Goal: Check status: Check status

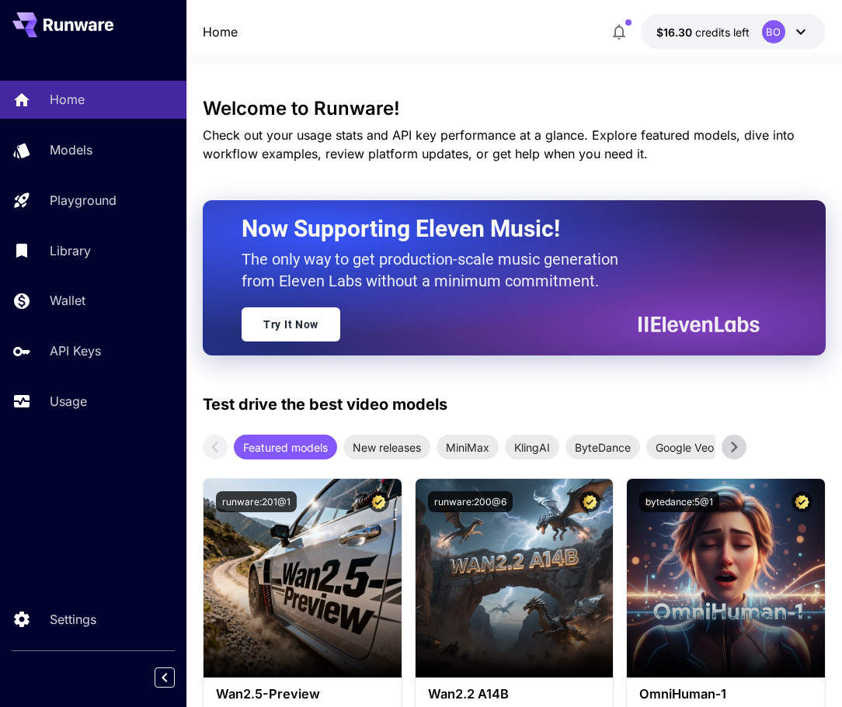
scroll to position [373, 0]
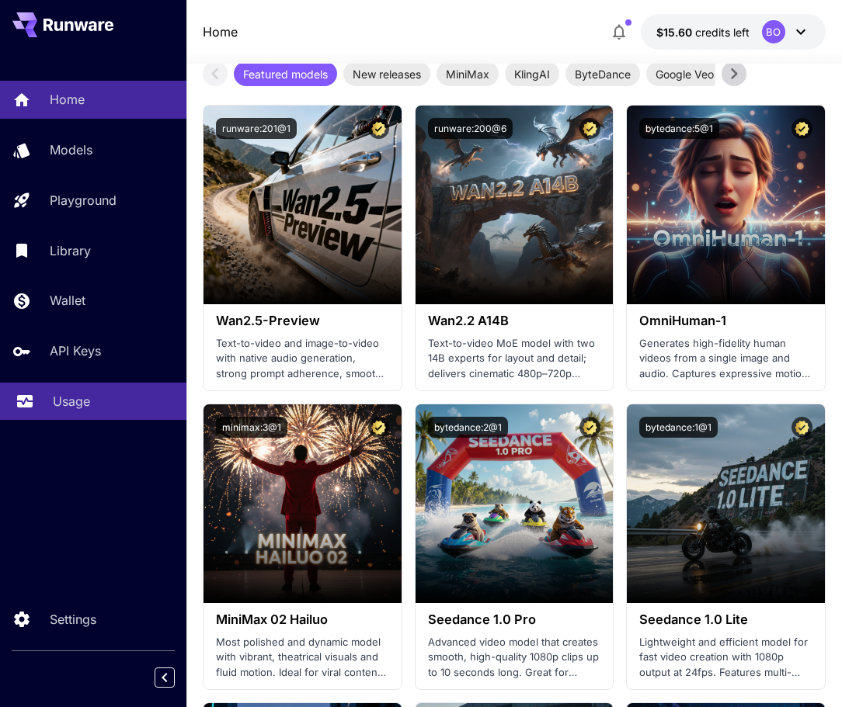
click at [64, 397] on p "Usage" at bounding box center [71, 401] width 37 height 19
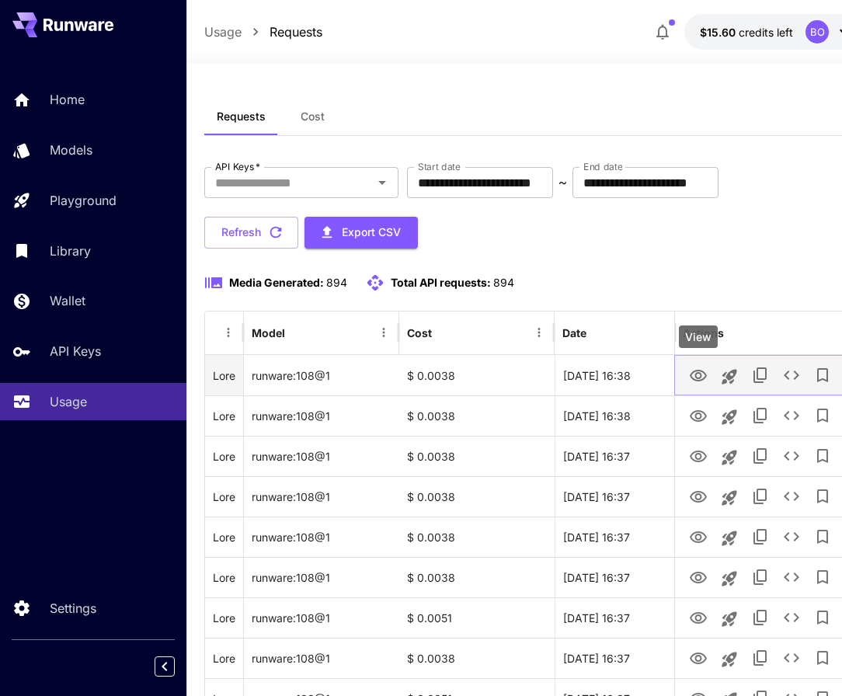
click at [698, 373] on icon "View" at bounding box center [697, 376] width 17 height 12
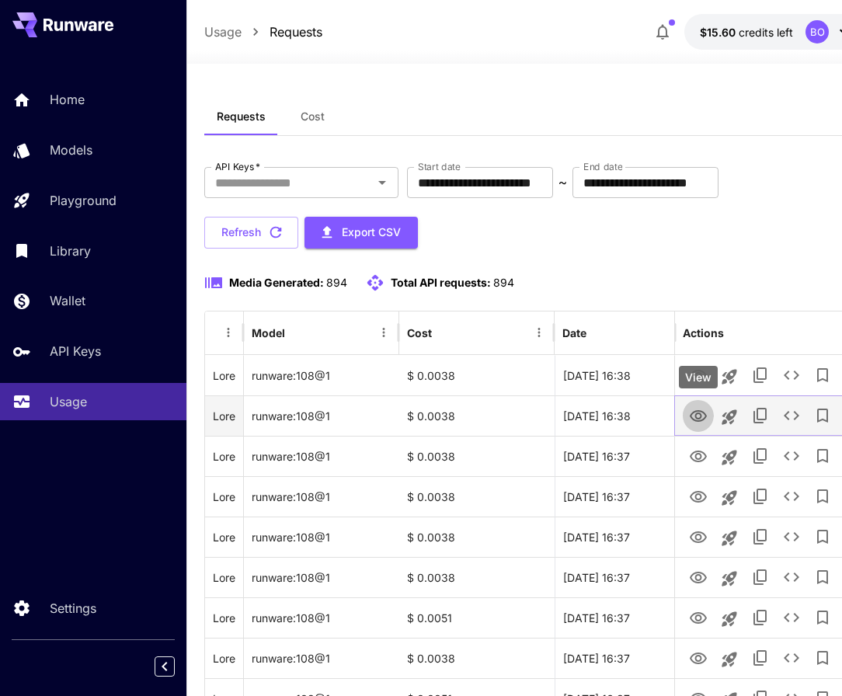
click at [698, 415] on icon "View" at bounding box center [698, 416] width 19 height 19
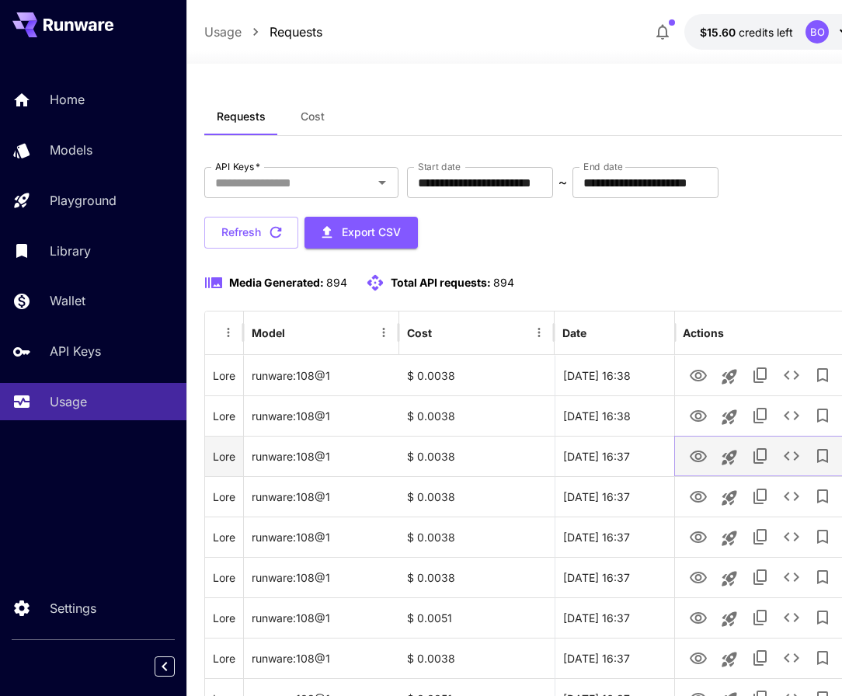
click at [703, 453] on icon "View" at bounding box center [698, 456] width 19 height 19
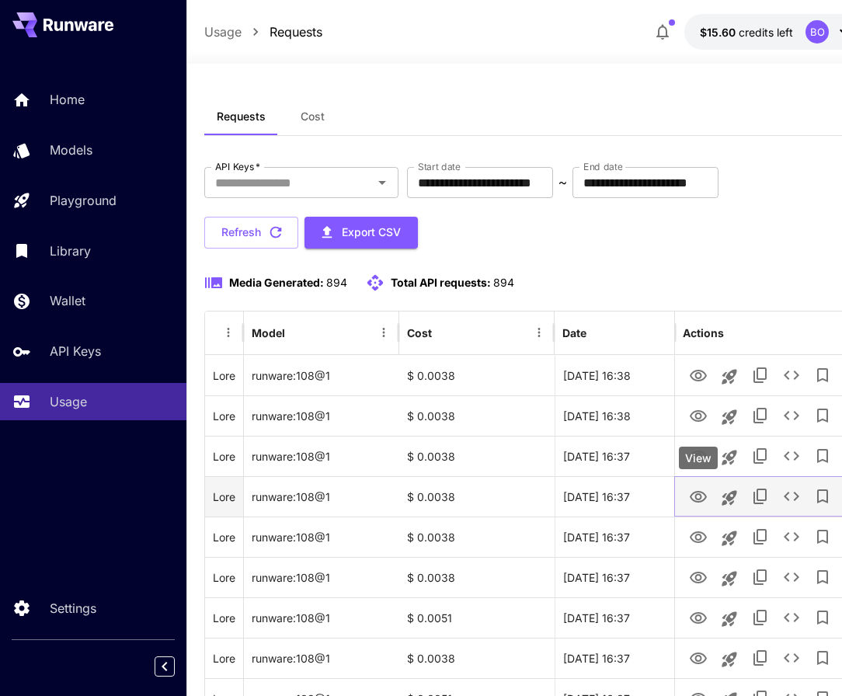
click at [704, 492] on icon "View" at bounding box center [698, 497] width 19 height 19
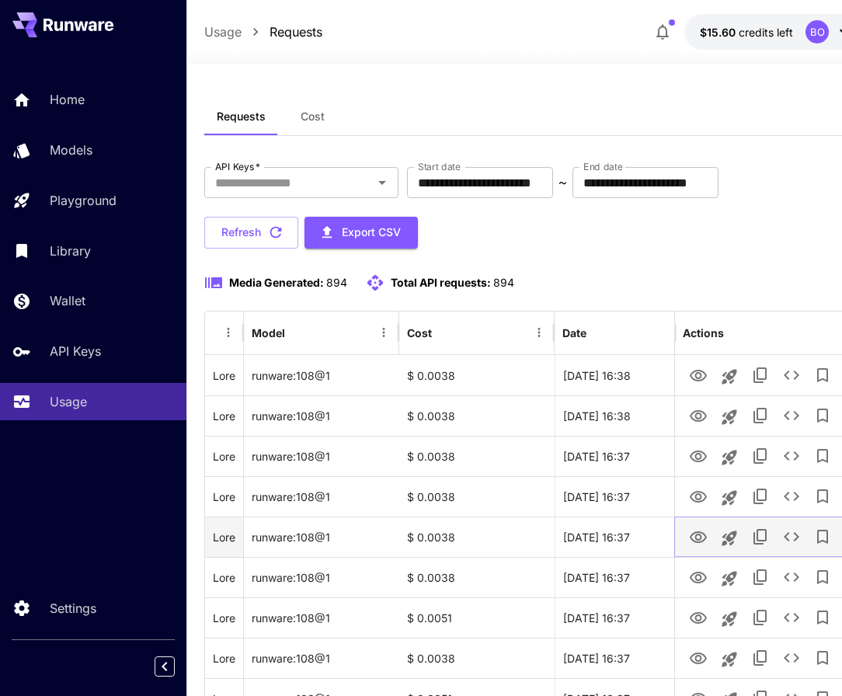
click at [701, 530] on icon "View" at bounding box center [698, 537] width 19 height 19
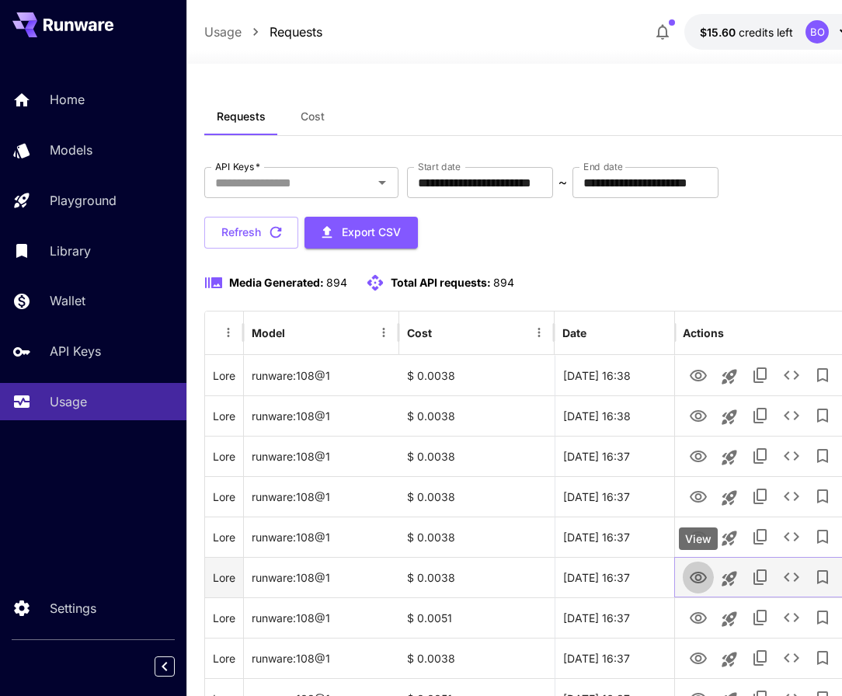
click at [700, 575] on icon "View" at bounding box center [697, 577] width 17 height 12
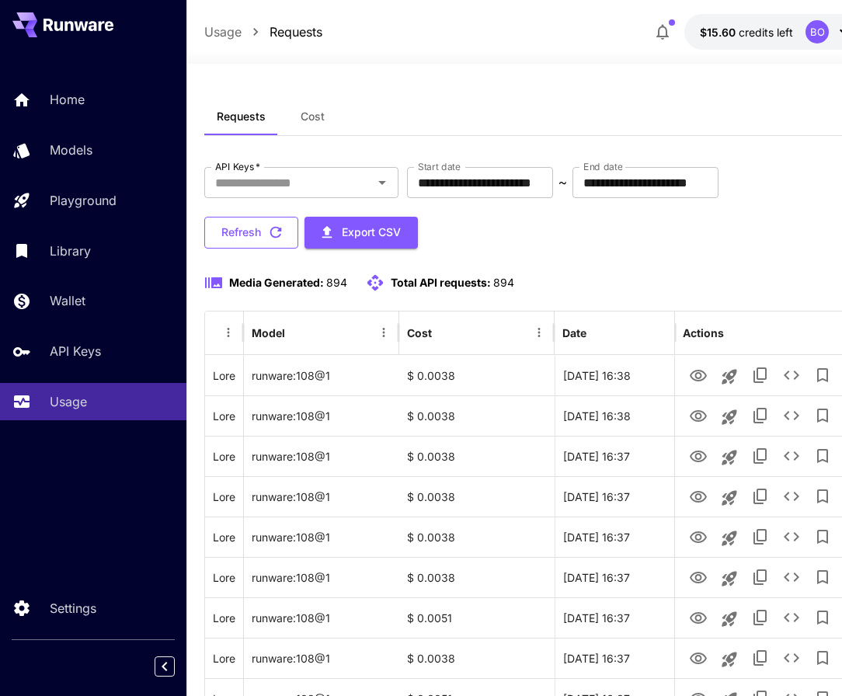
click at [250, 223] on button "Refresh" at bounding box center [251, 233] width 94 height 32
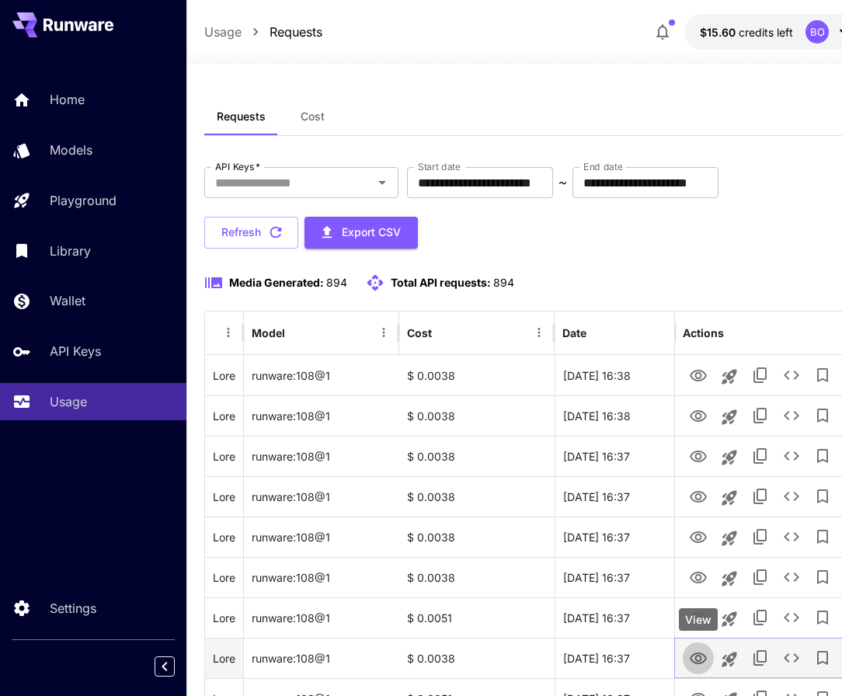
click at [701, 656] on icon "View" at bounding box center [698, 658] width 19 height 19
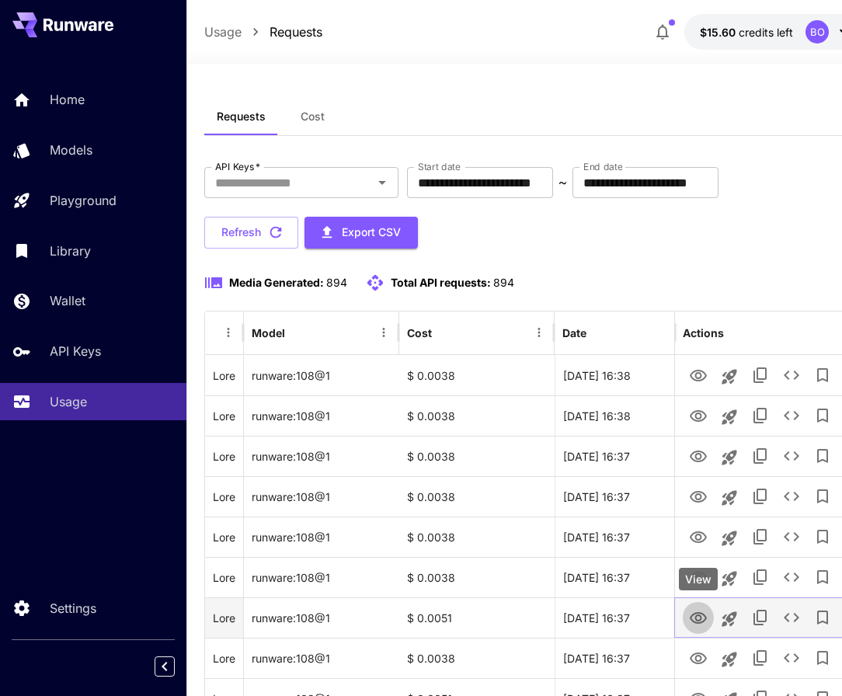
click at [702, 609] on icon "View" at bounding box center [698, 618] width 19 height 19
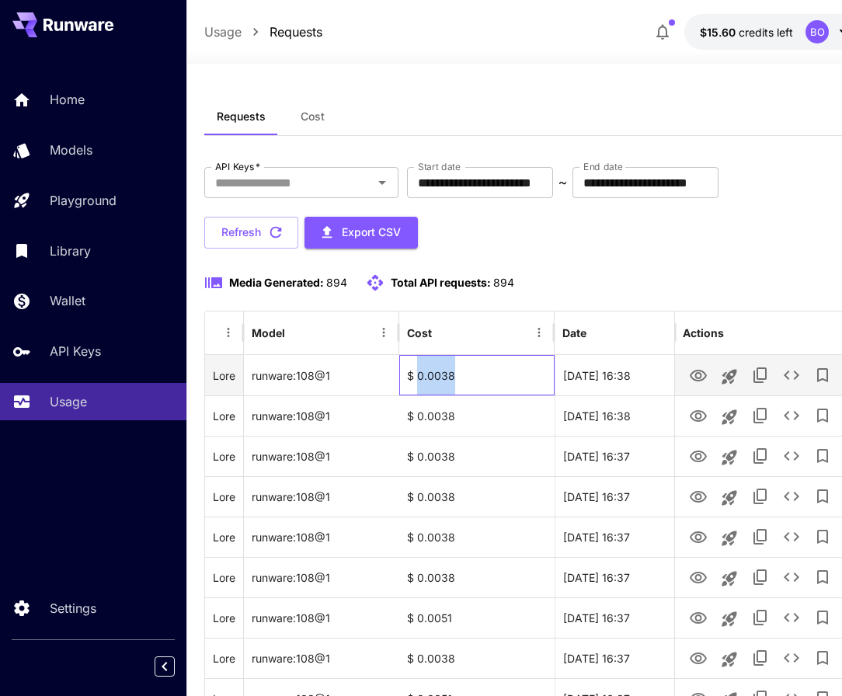
drag, startPoint x: 456, startPoint y: 374, endPoint x: 416, endPoint y: 375, distance: 39.6
click at [416, 375] on div "$ 0.0038" at bounding box center [476, 375] width 155 height 40
copy div "0.0038"
